Goal: Task Accomplishment & Management: Complete application form

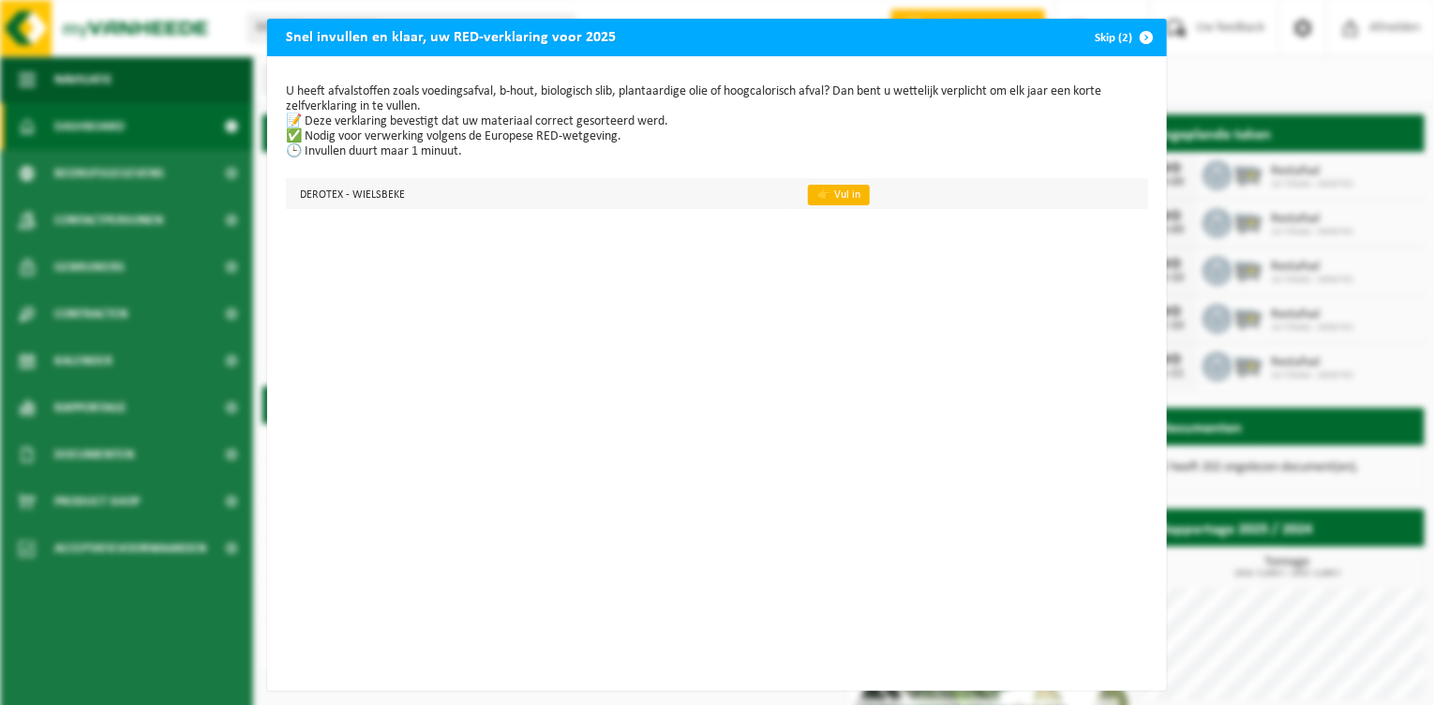
click at [829, 194] on link "👉 Vul in" at bounding box center [839, 195] width 62 height 21
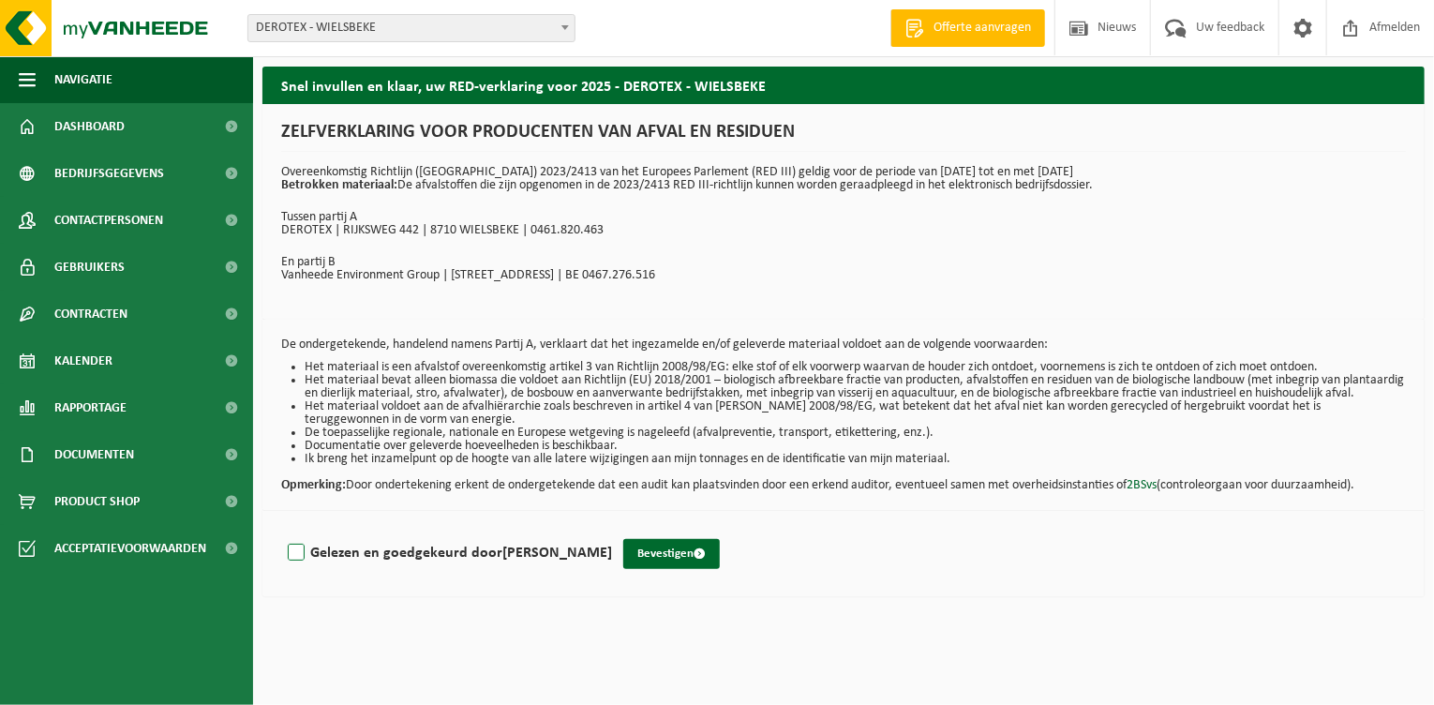
click at [296, 562] on label "Gelezen en goedgekeurd door [PERSON_NAME]" at bounding box center [448, 553] width 328 height 28
click at [612, 529] on input "Gelezen en goedgekeurd door [PERSON_NAME]" at bounding box center [612, 528] width 1 height 1
checkbox input "true"
click at [717, 563] on button "Bevestigen" at bounding box center [671, 554] width 97 height 30
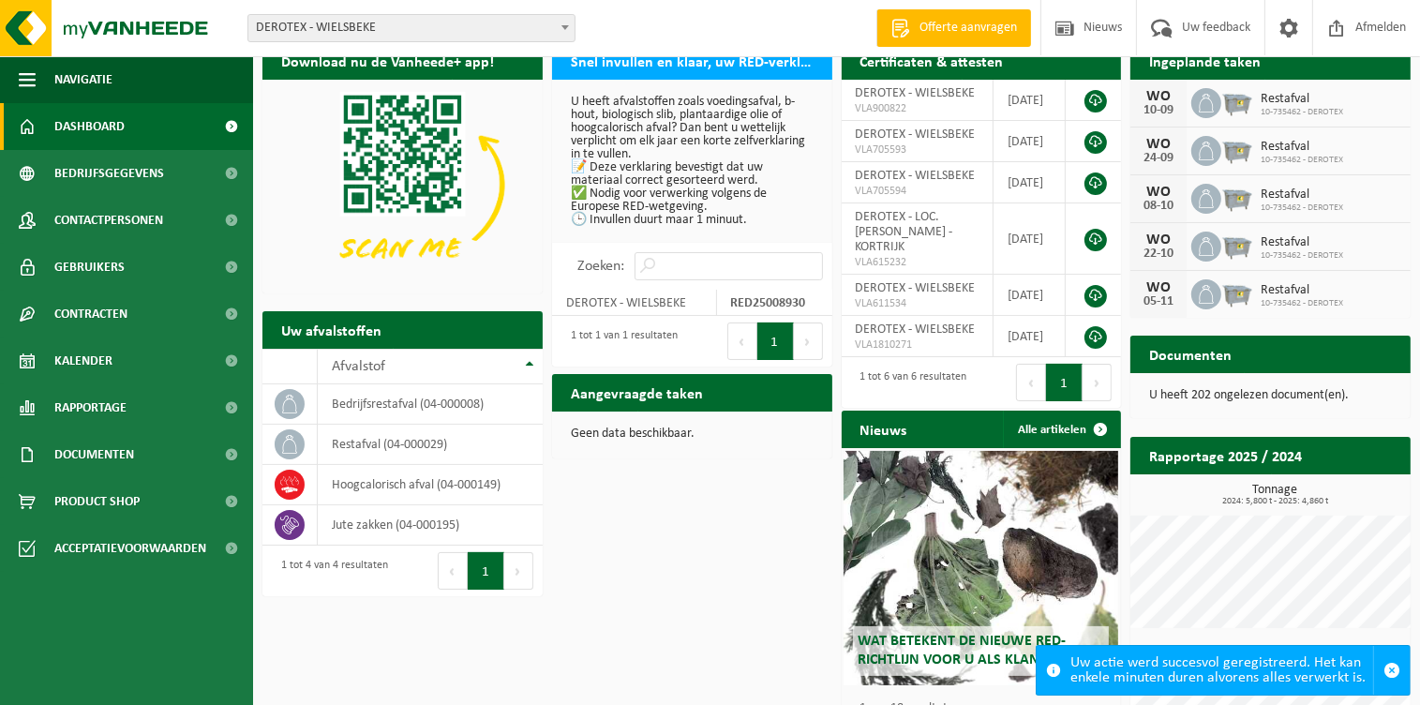
scroll to position [176, 0]
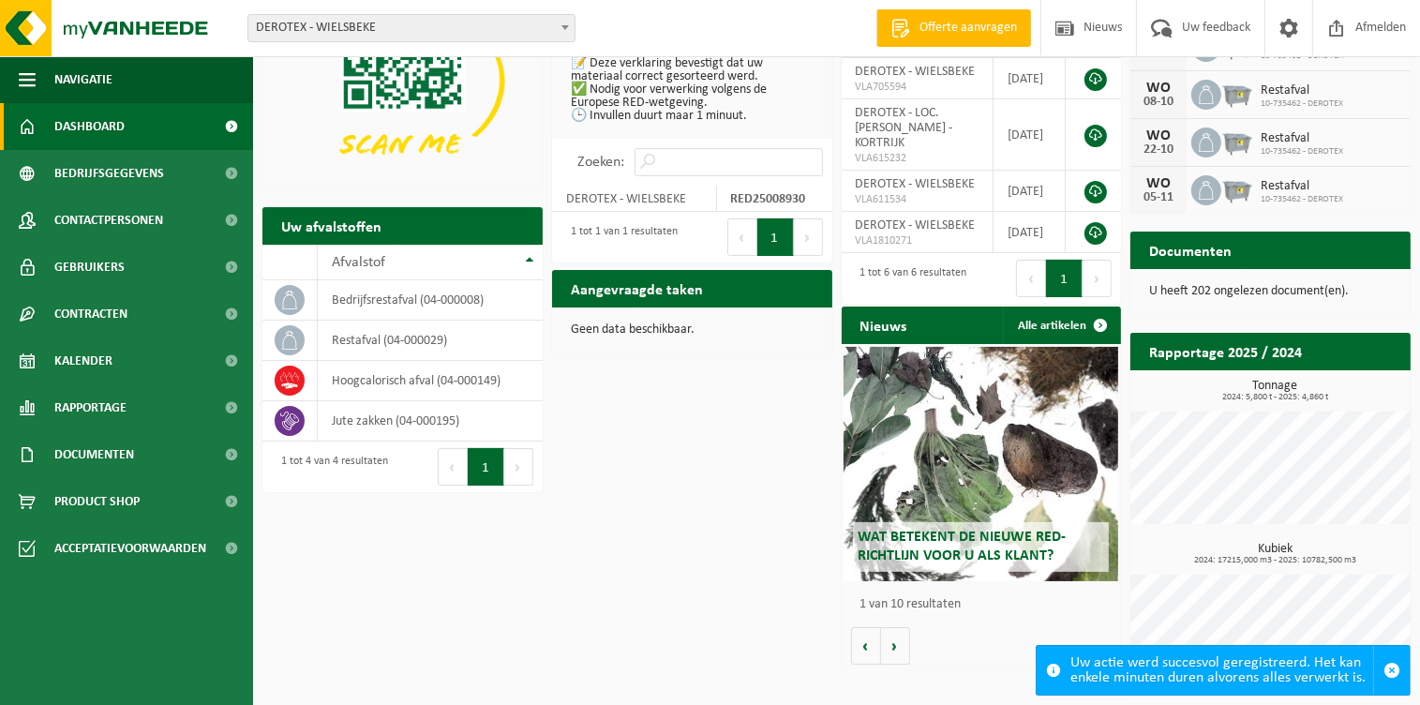
click at [917, 540] on span "Wat betekent de nieuwe RED-richtlijn voor u als klant?" at bounding box center [961, 545] width 208 height 33
